Goal: Task Accomplishment & Management: Manage account settings

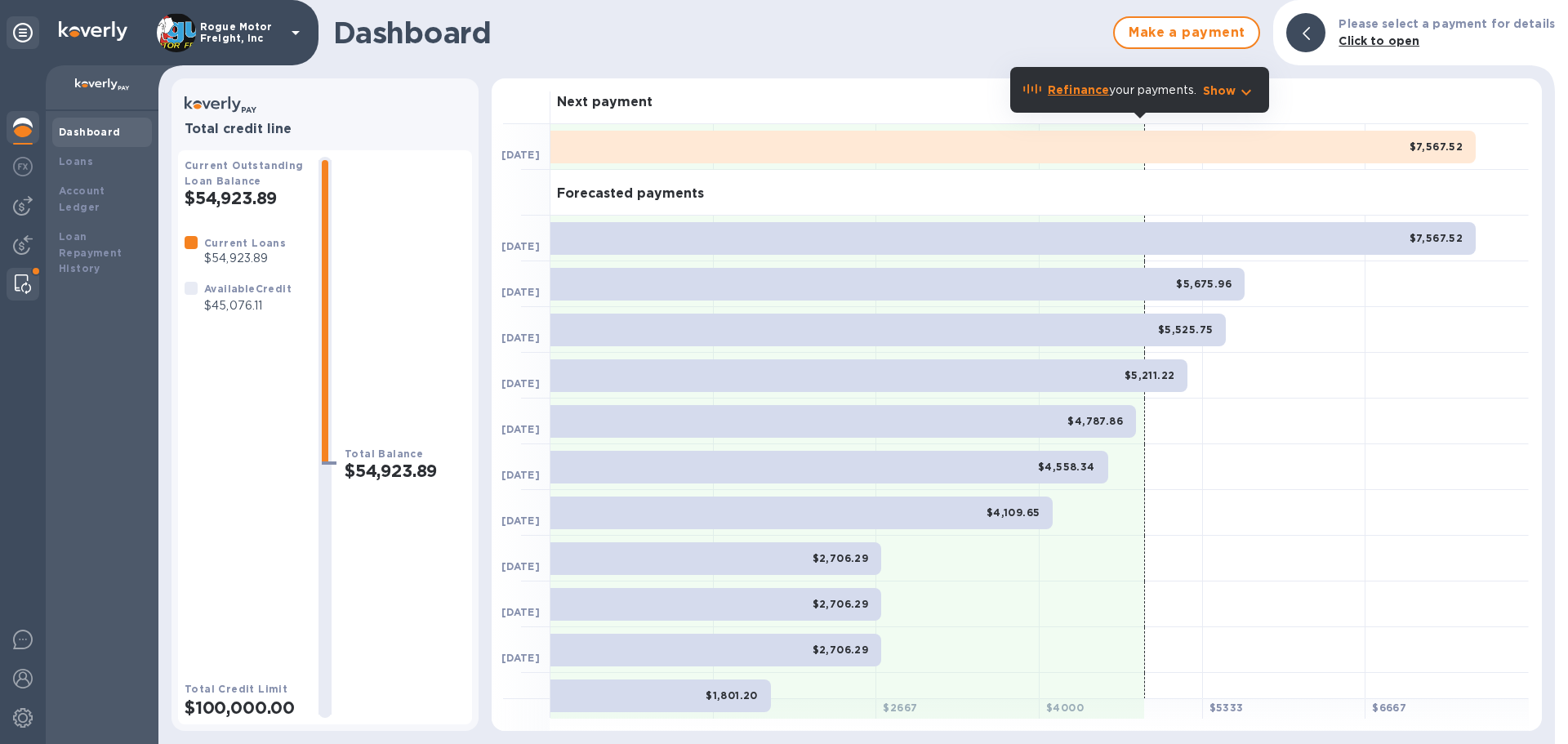
click at [21, 284] on img at bounding box center [23, 284] width 17 height 20
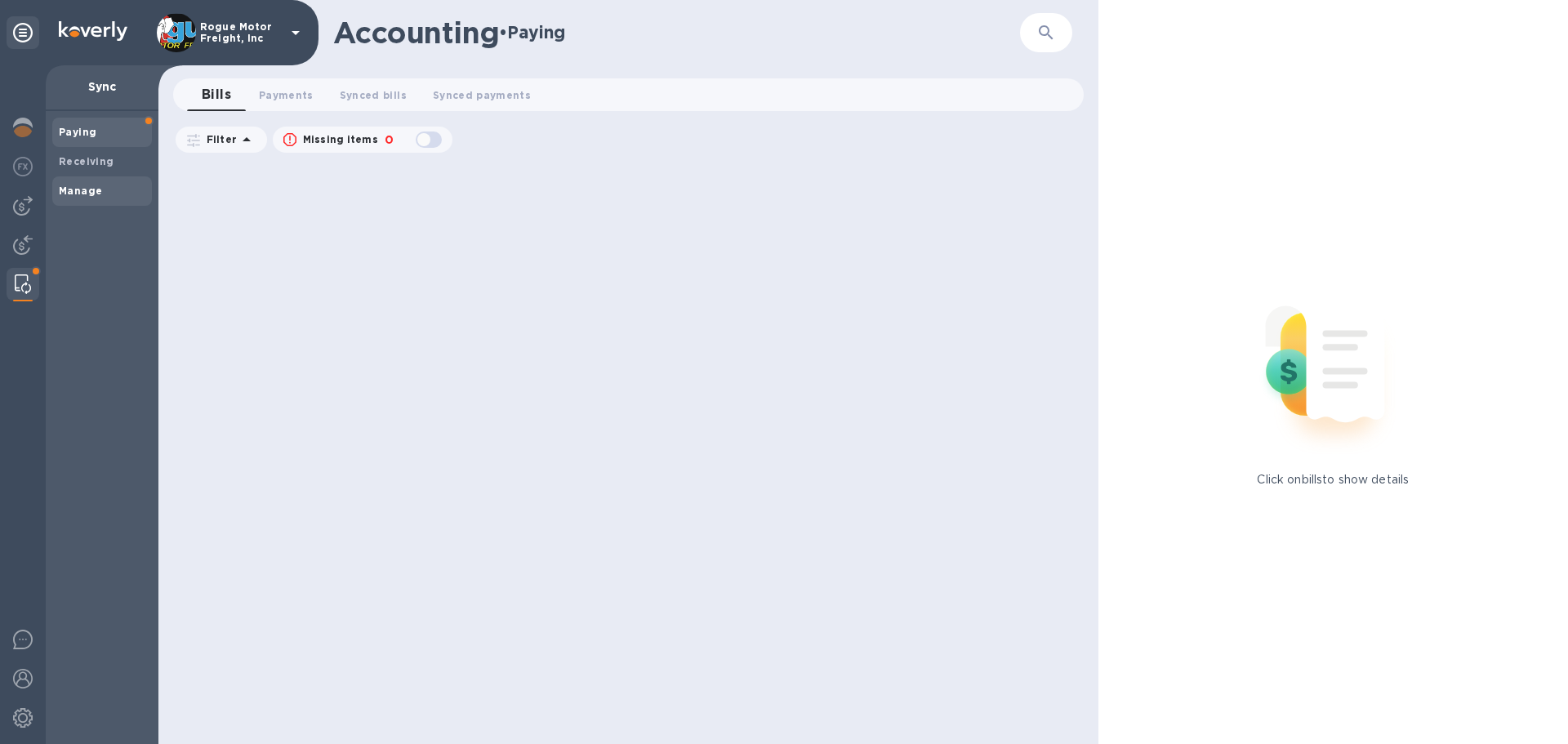
click at [84, 192] on b "Manage" at bounding box center [80, 191] width 43 height 12
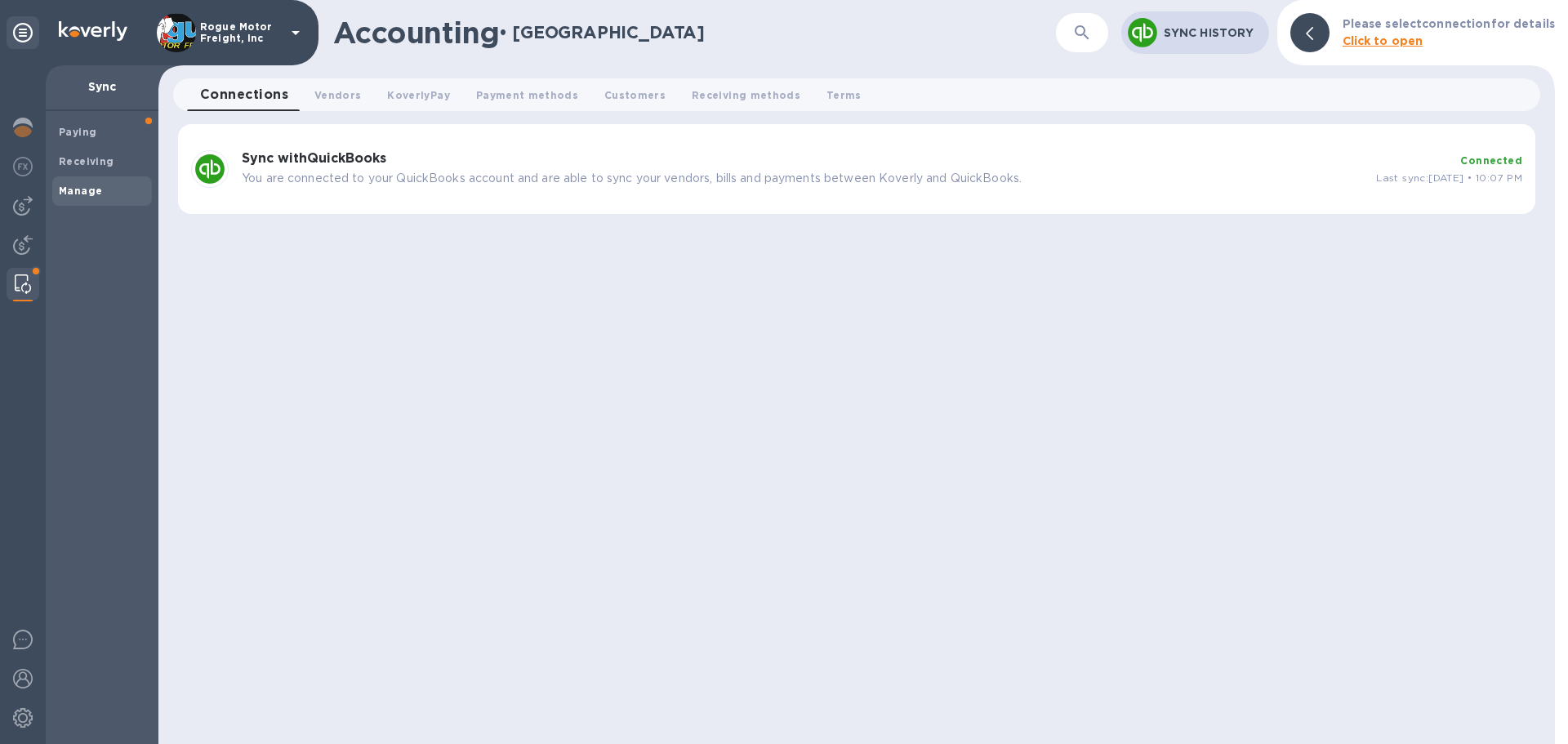
click at [374, 173] on p "You are connected to your QuickBooks account and are able to sync your vendors,…" at bounding box center [802, 178] width 1122 height 17
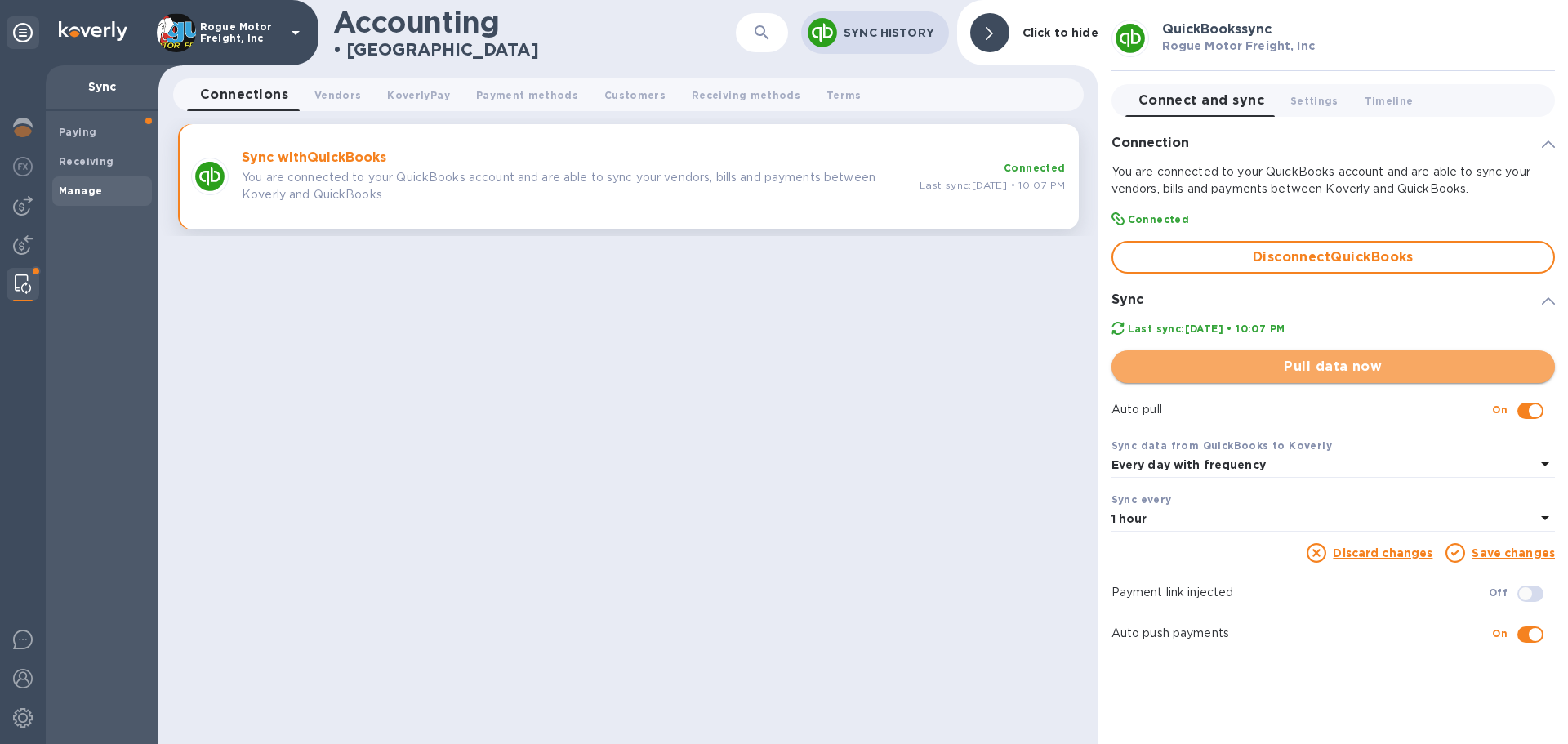
click at [1321, 367] on span "Pull data now" at bounding box center [1334, 367] width 418 height 20
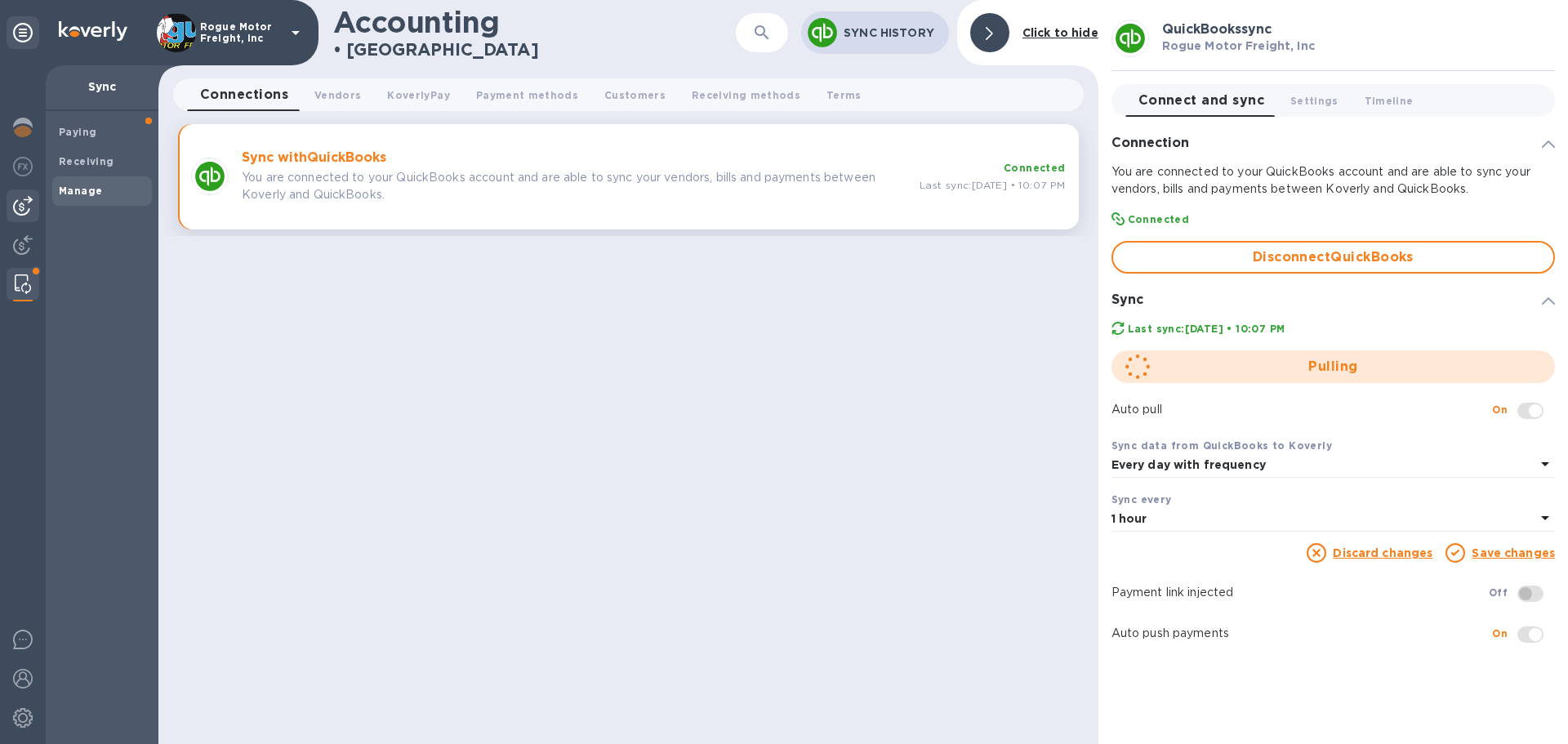
click at [13, 201] on img at bounding box center [23, 206] width 20 height 20
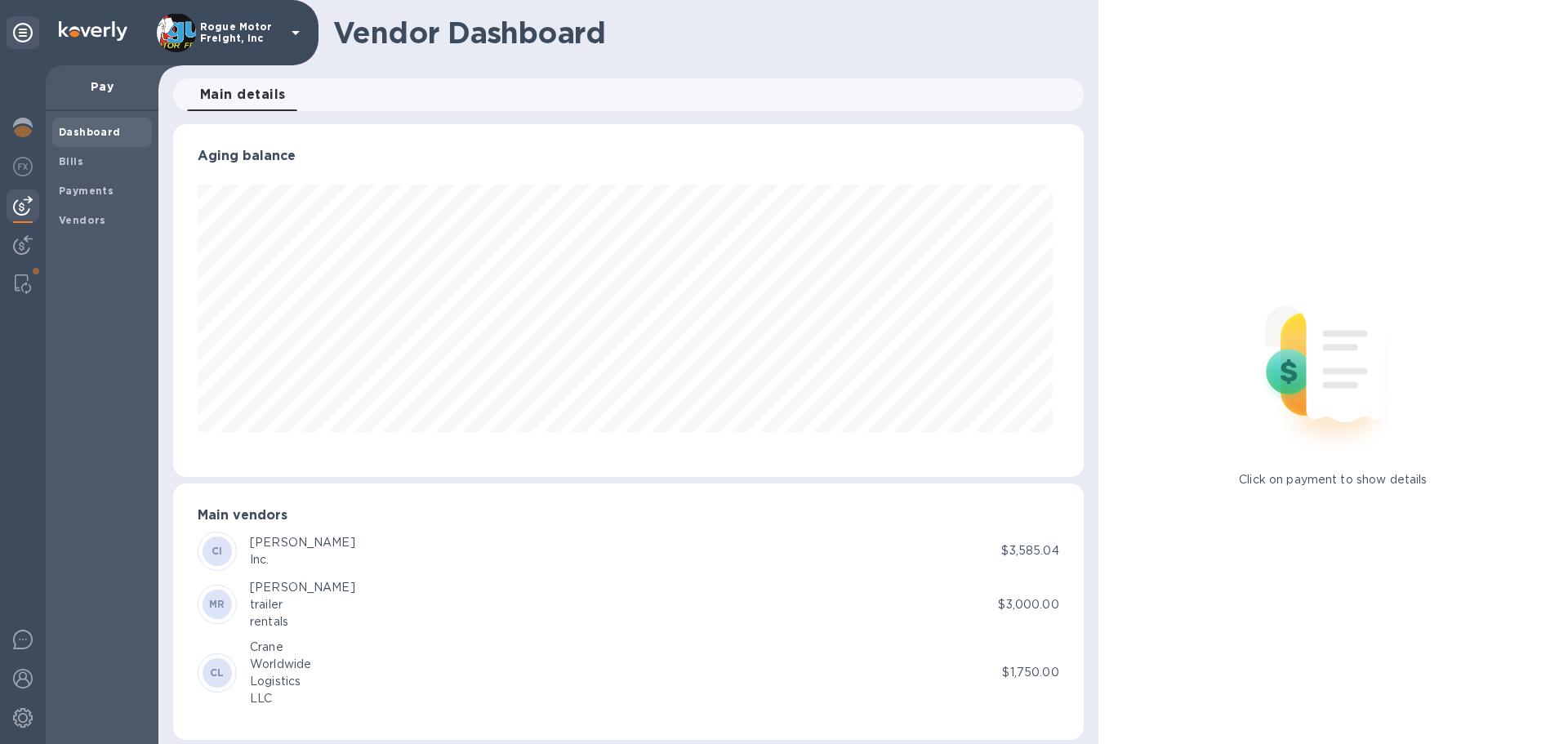
scroll to position [353, 903]
click at [92, 192] on b "Payments" at bounding box center [86, 191] width 54 height 12
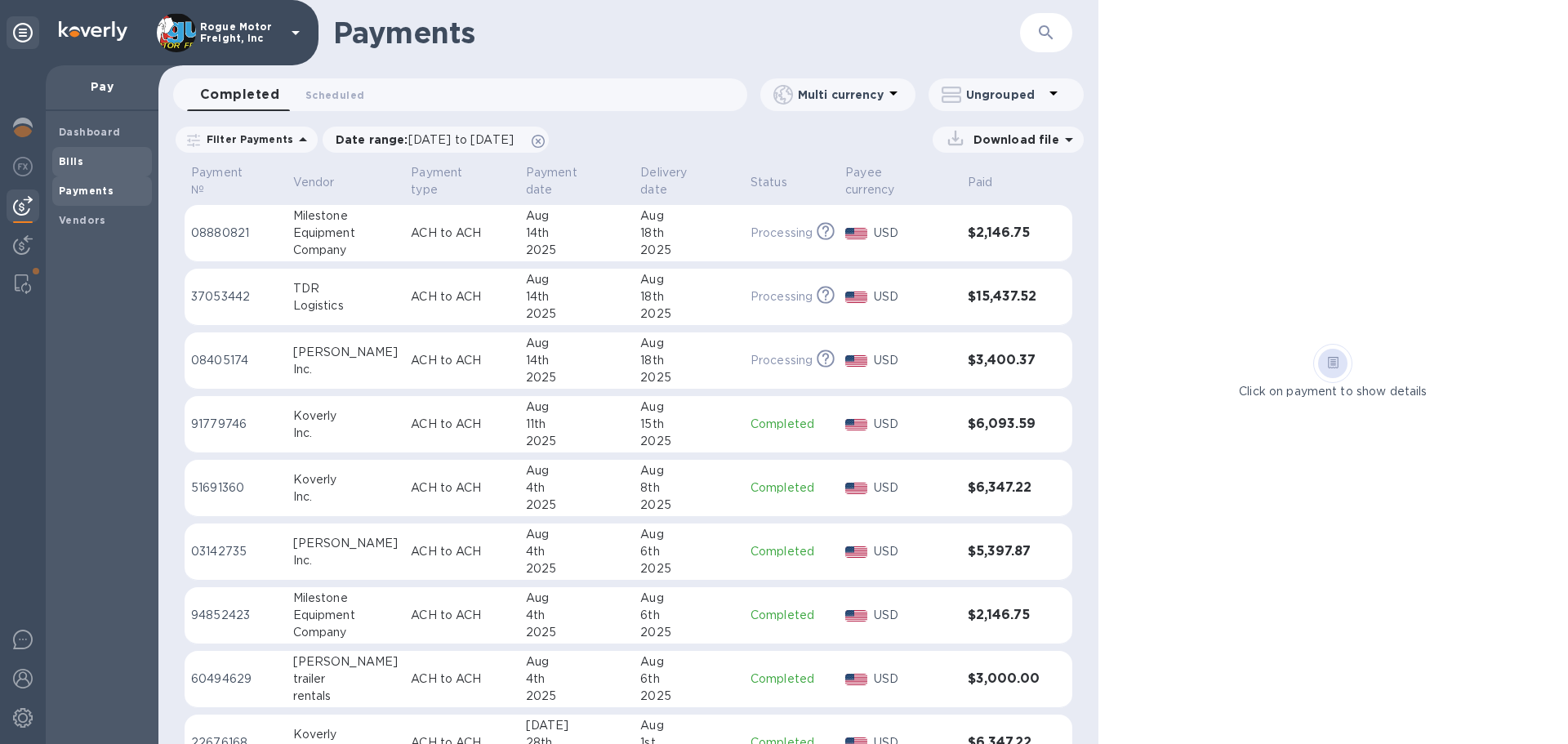
click at [77, 167] on b "Bills" at bounding box center [71, 161] width 25 height 12
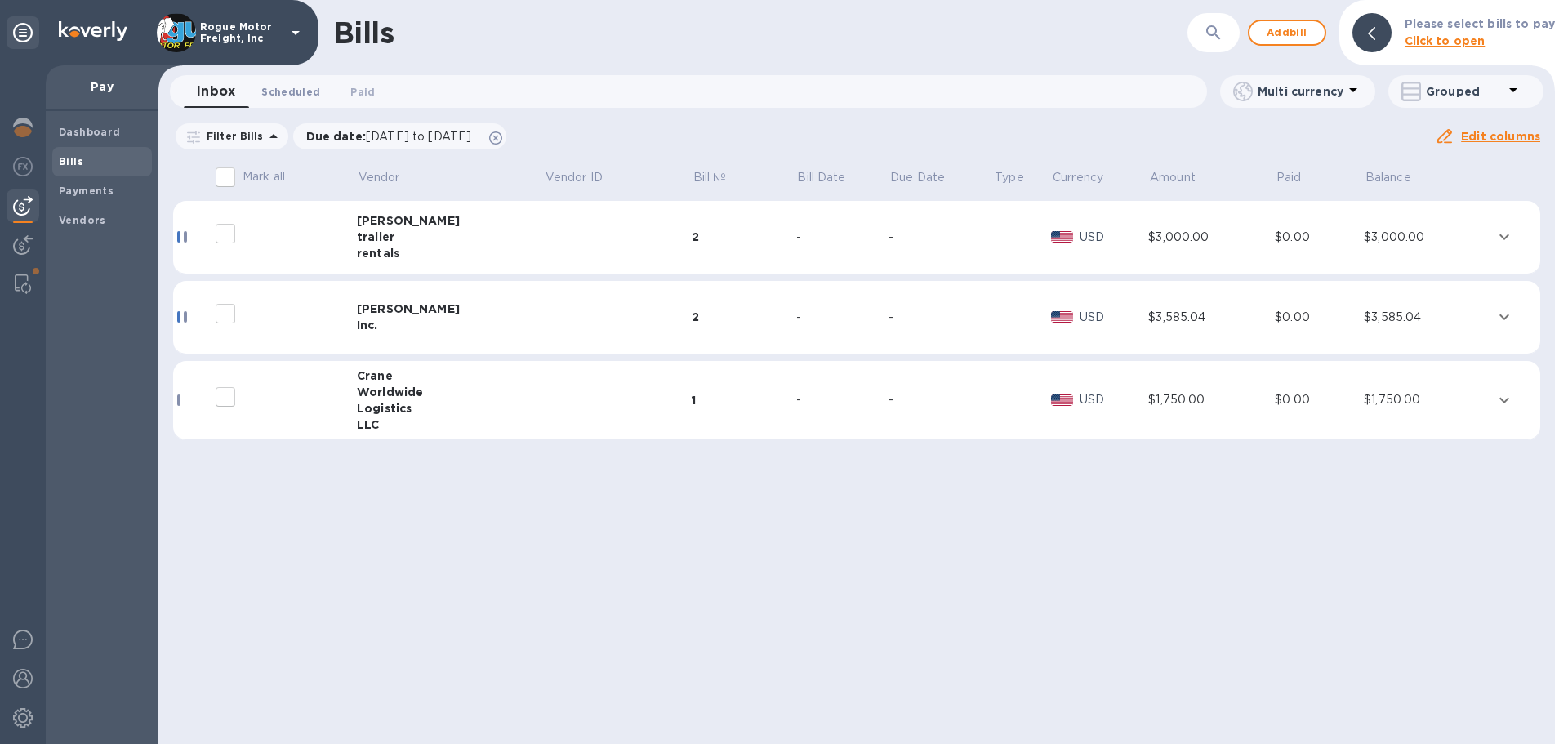
click at [302, 85] on span "Scheduled 0" at bounding box center [290, 92] width 59 height 17
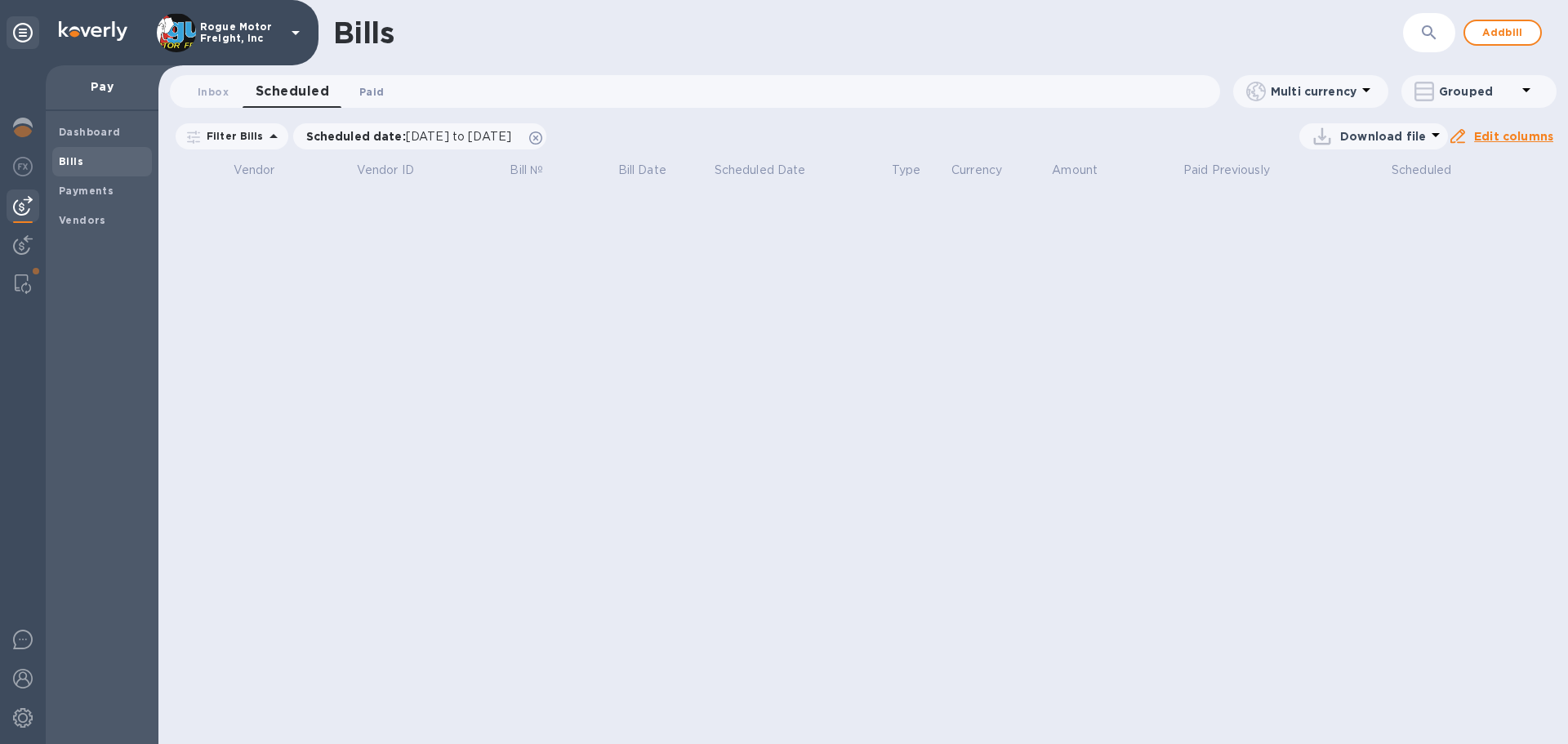
click at [371, 92] on span "Paid 0" at bounding box center [371, 92] width 25 height 17
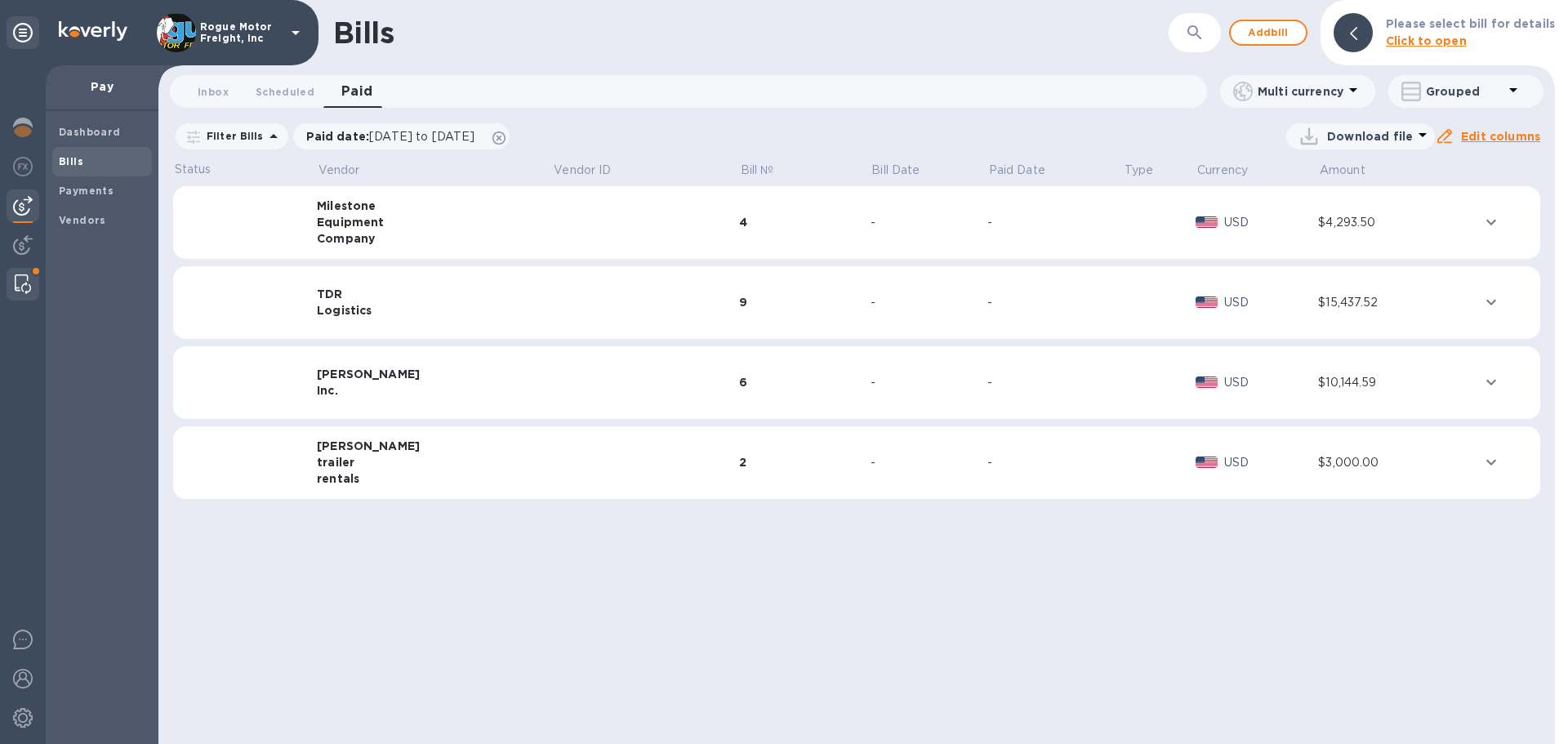
click at [18, 272] on div at bounding box center [23, 285] width 30 height 33
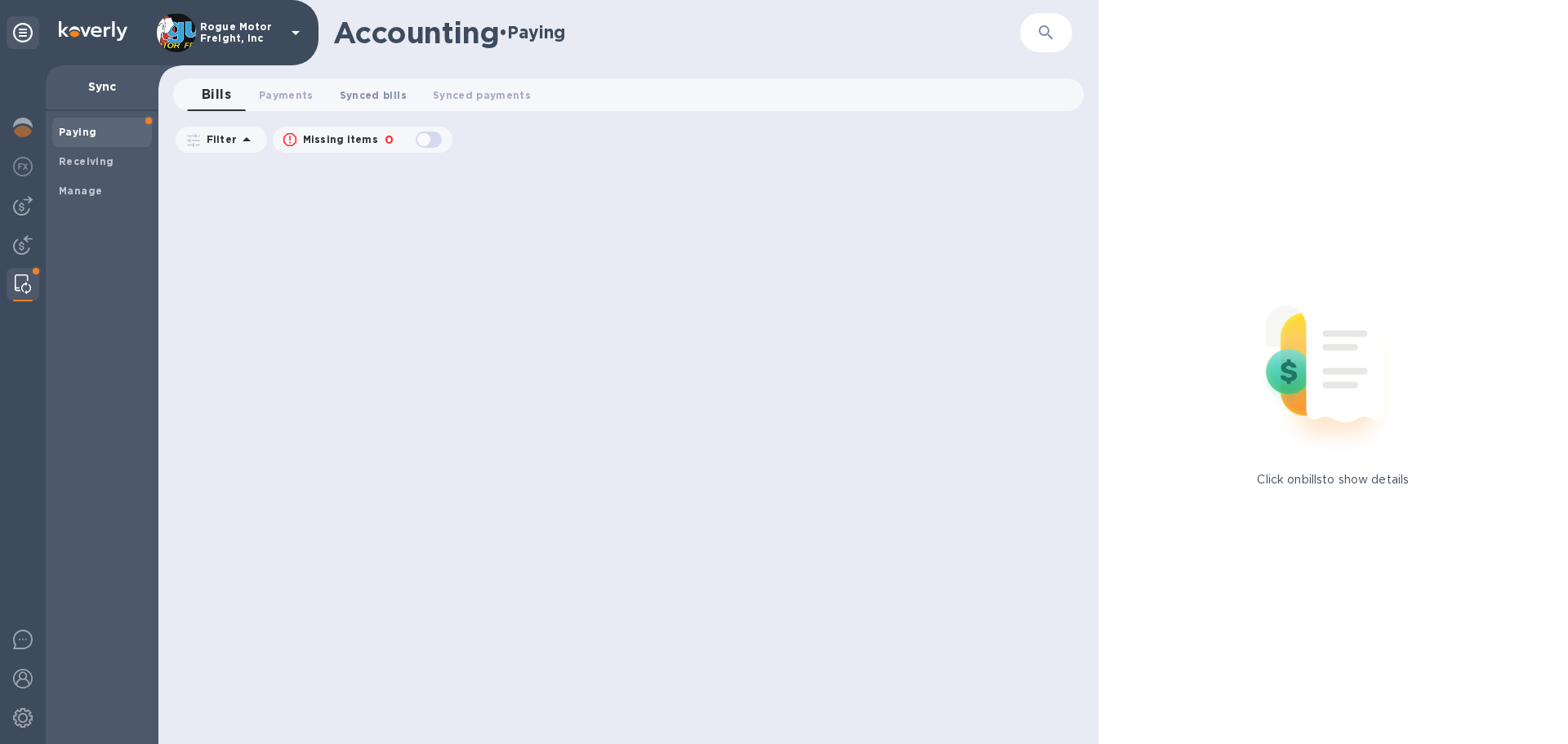
click at [365, 94] on span "Synced bills 0" at bounding box center [373, 95] width 67 height 17
